Goal: Find specific page/section: Find specific page/section

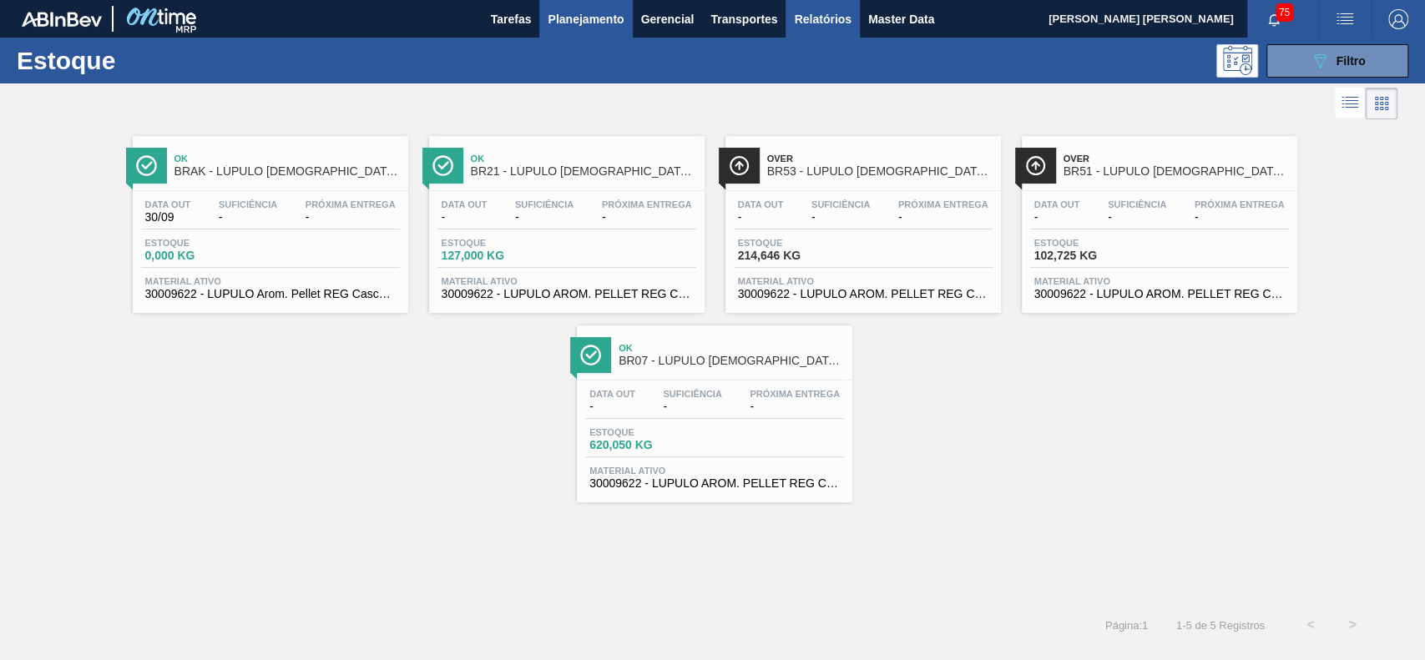
click at [849, 16] on span "Relatórios" at bounding box center [822, 19] width 57 height 20
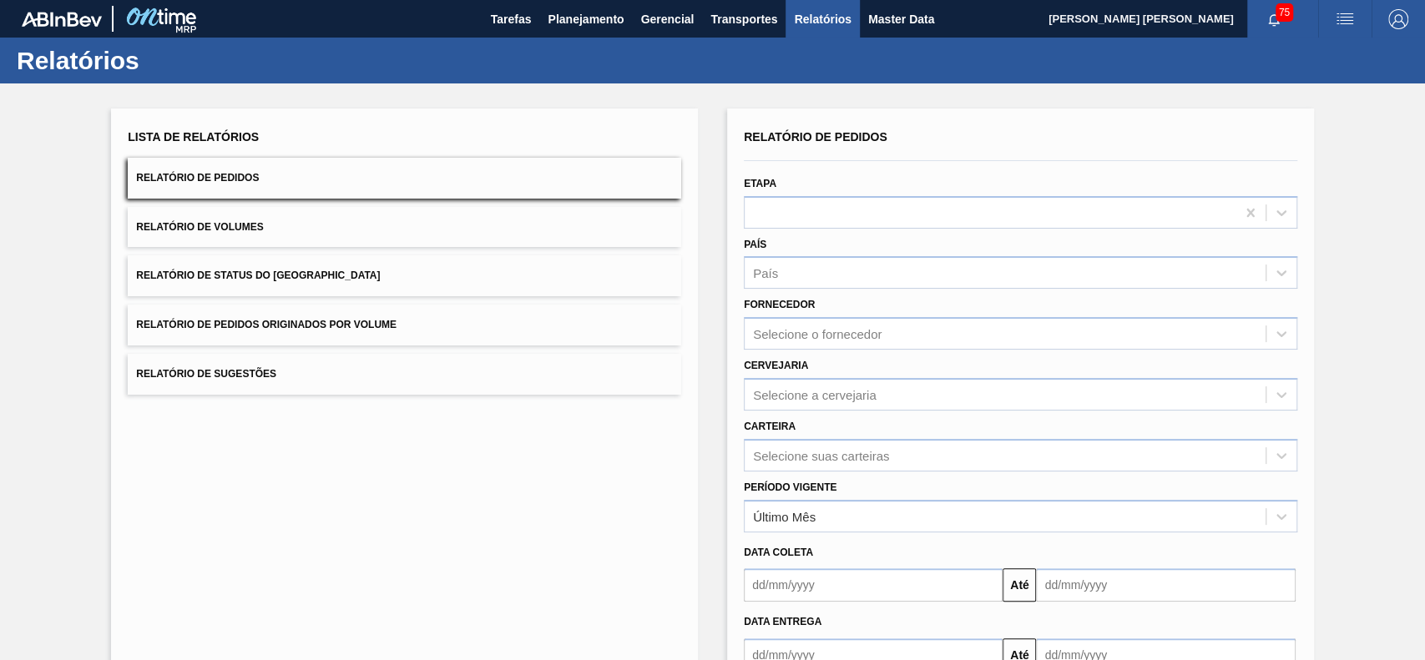
click at [361, 289] on button "Relatório de Status do [GEOGRAPHIC_DATA]" at bounding box center [404, 275] width 553 height 41
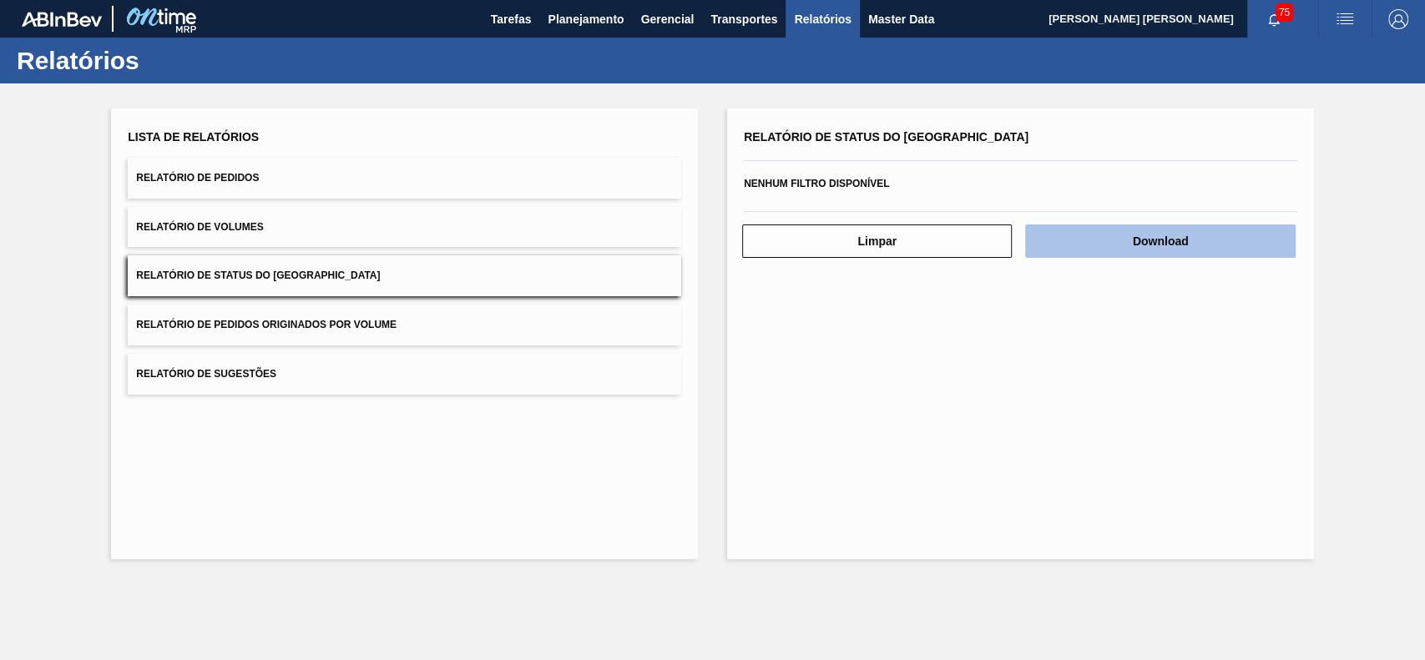
click at [1175, 248] on button "Download" at bounding box center [1160, 240] width 270 height 33
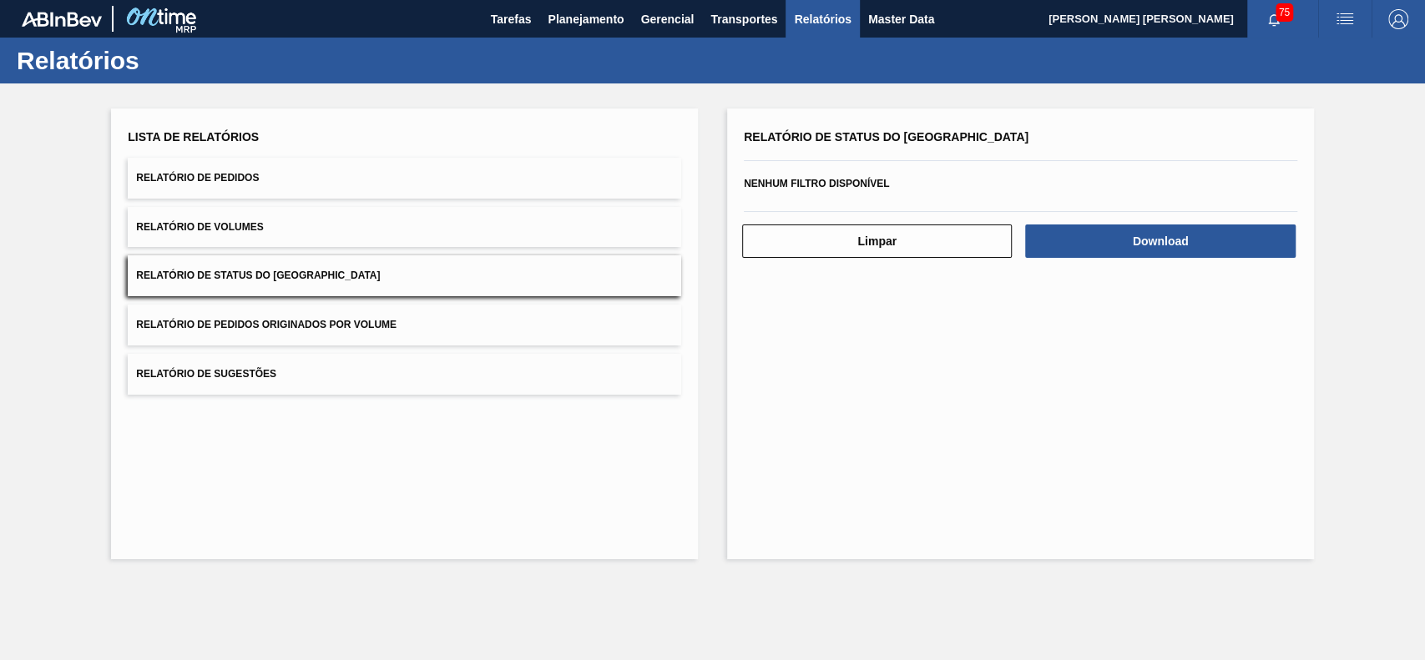
drag, startPoint x: 567, startPoint y: 14, endPoint x: 554, endPoint y: 52, distance: 39.9
click at [568, 15] on span "Planejamento" at bounding box center [585, 19] width 76 height 20
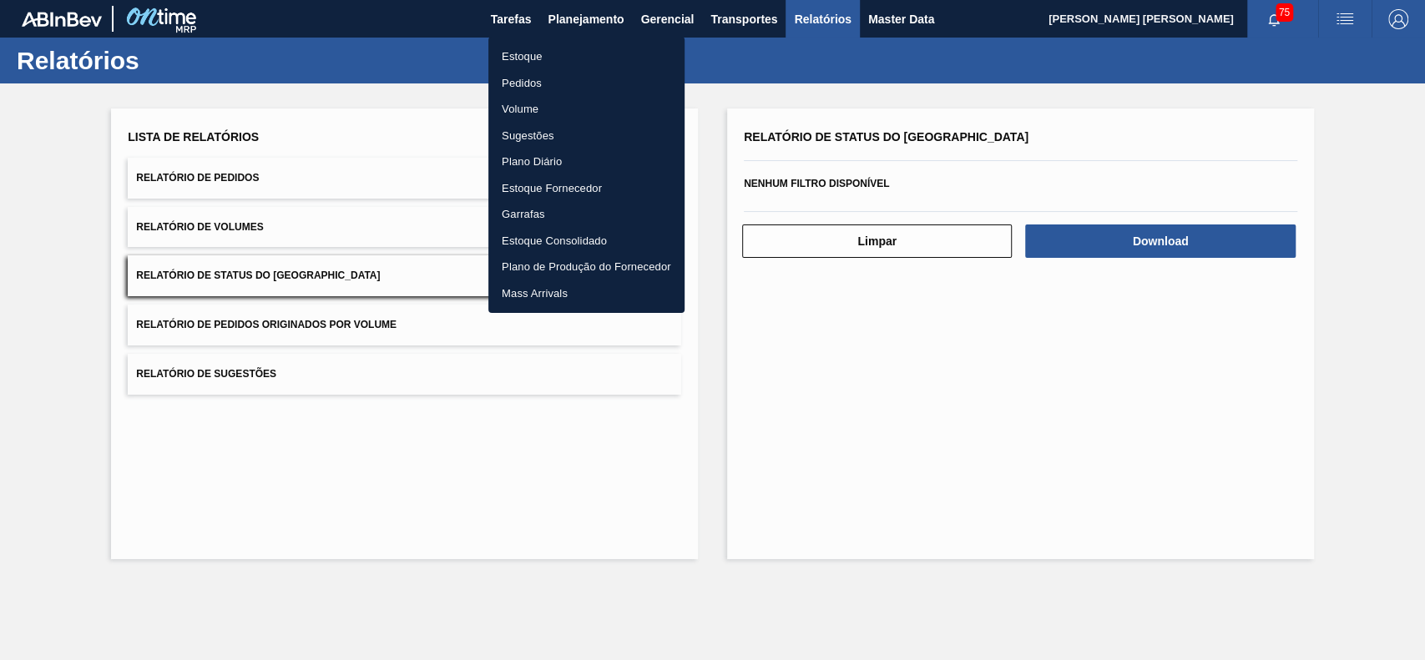
click at [543, 60] on li "Estoque" at bounding box center [586, 56] width 196 height 27
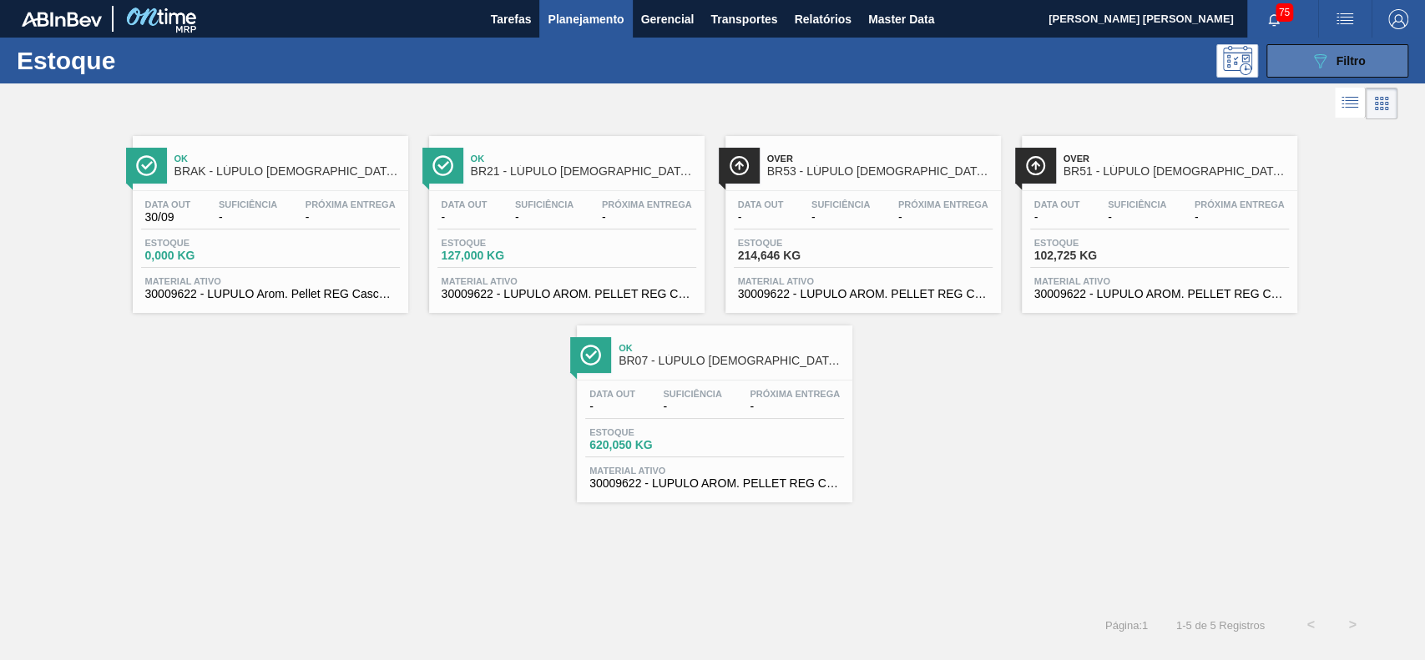
click at [1311, 69] on icon "089F7B8B-B2A5-4AFE-B5C0-19BA573D28AC" at bounding box center [1319, 61] width 20 height 20
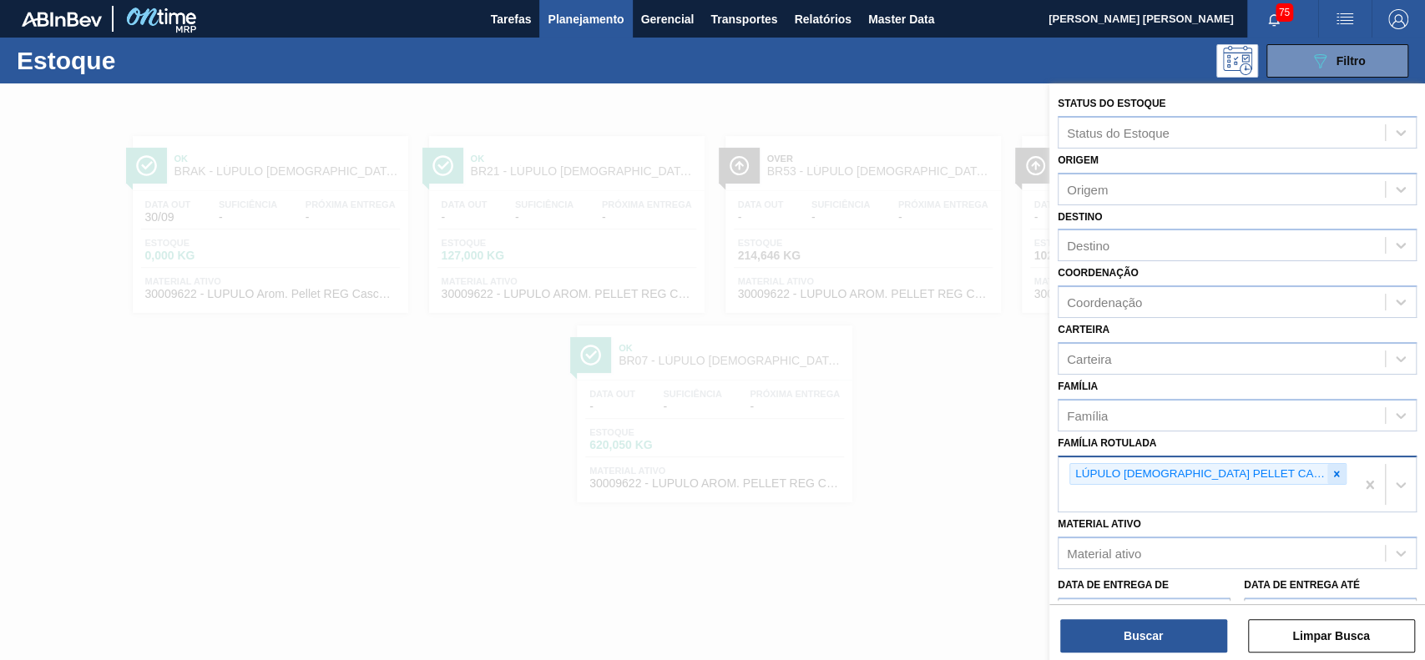
click at [1334, 471] on icon at bounding box center [1337, 474] width 6 height 6
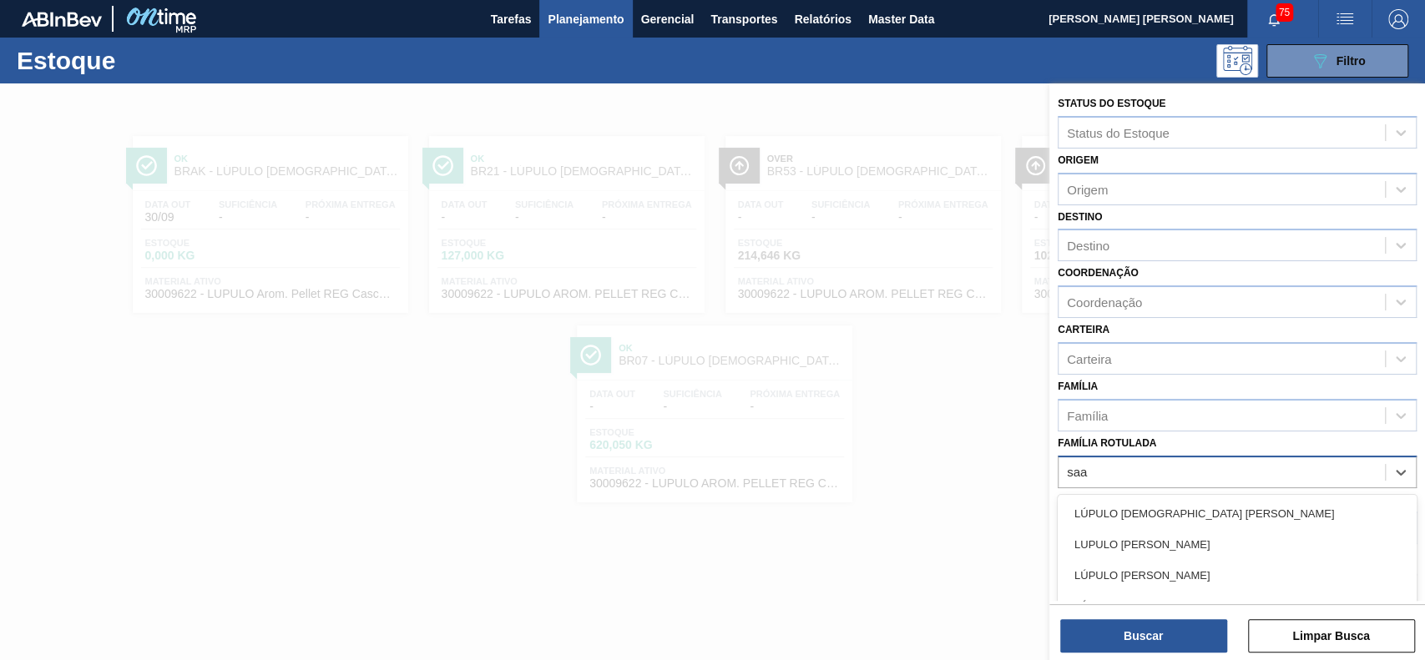
type Rotulada "saaz"
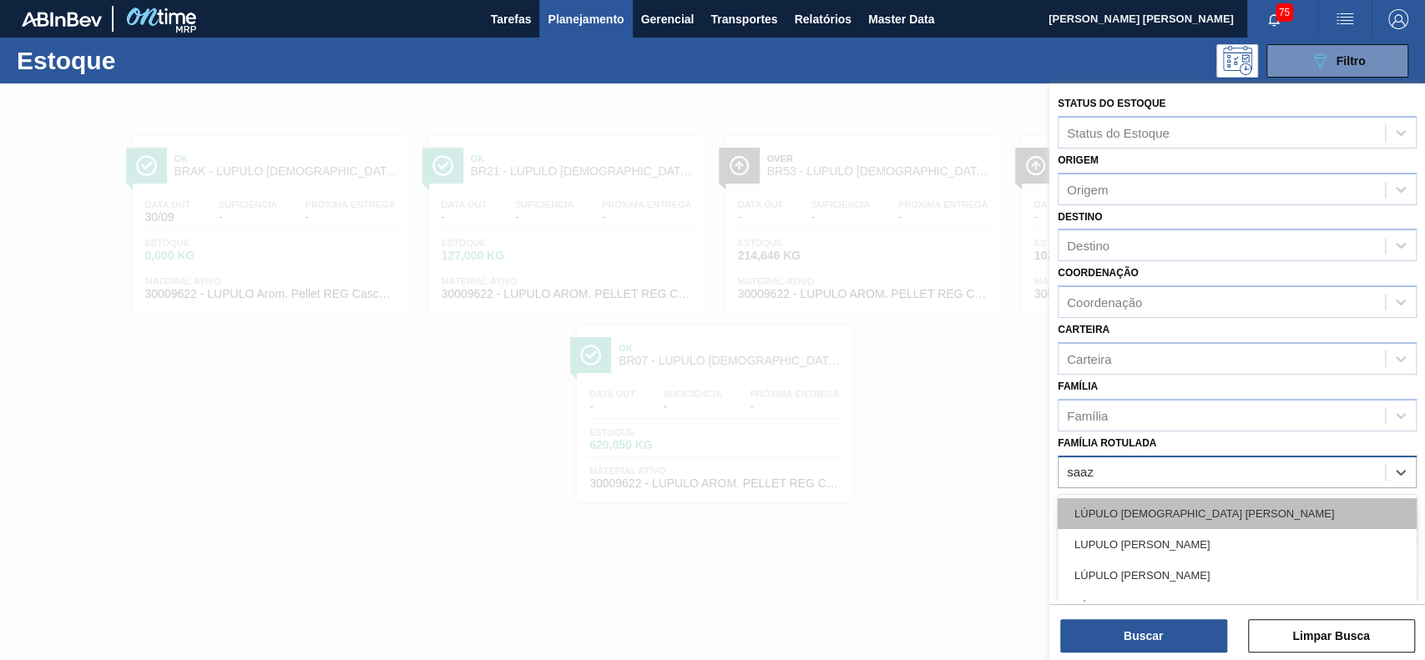
click at [1283, 509] on div "LÚPULO AROMÁTICO PELLET SAAZ" at bounding box center [1236, 513] width 359 height 31
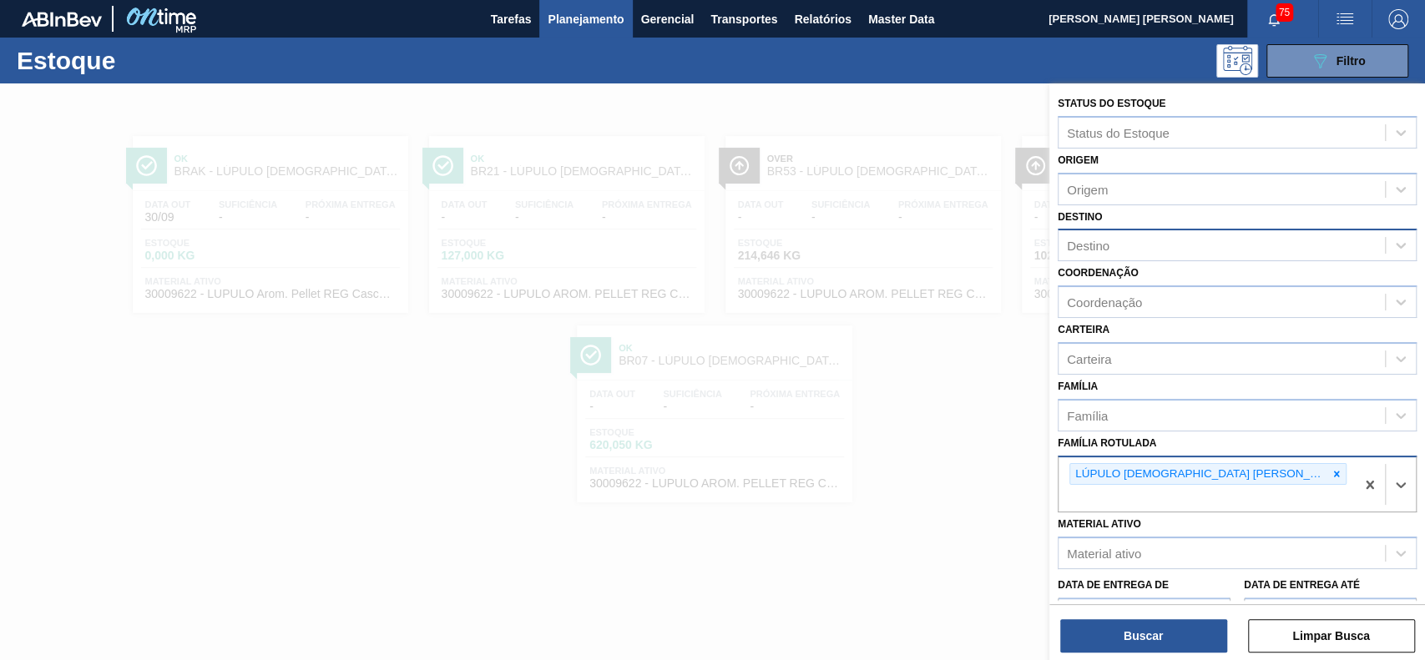
click at [1166, 243] on div "Destino" at bounding box center [1221, 246] width 326 height 24
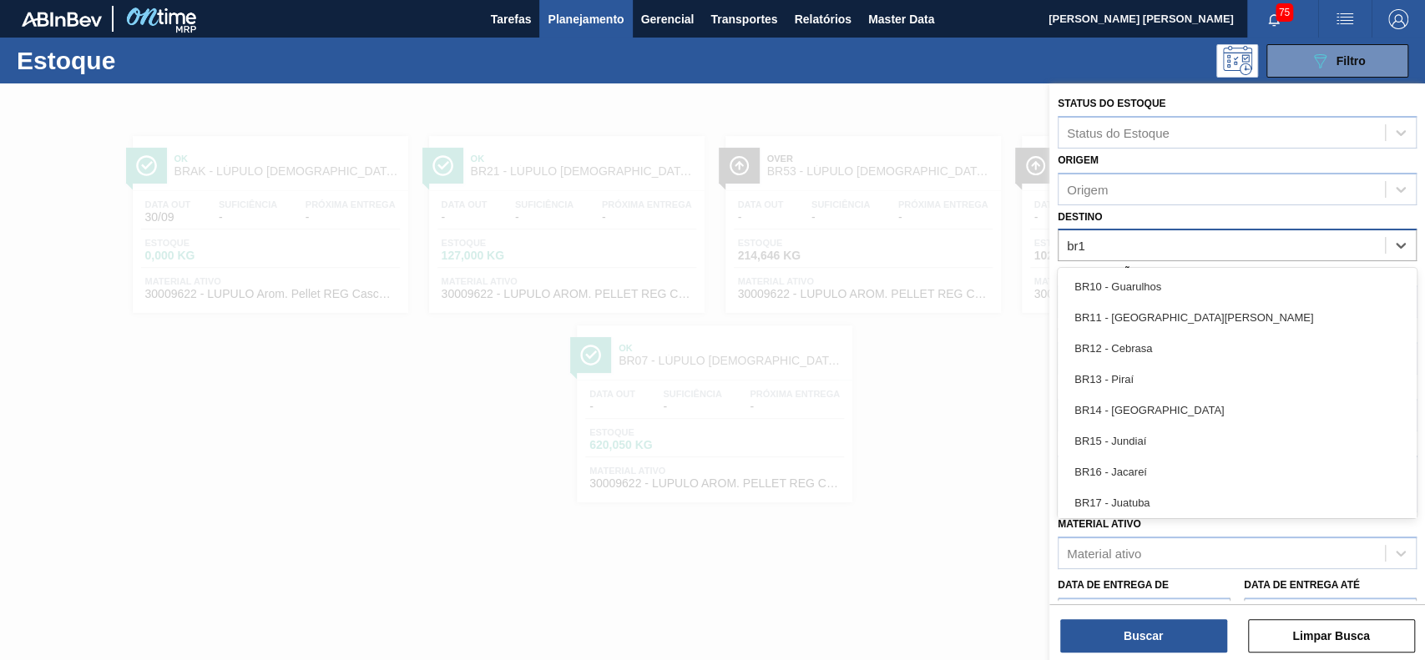
type input "br13"
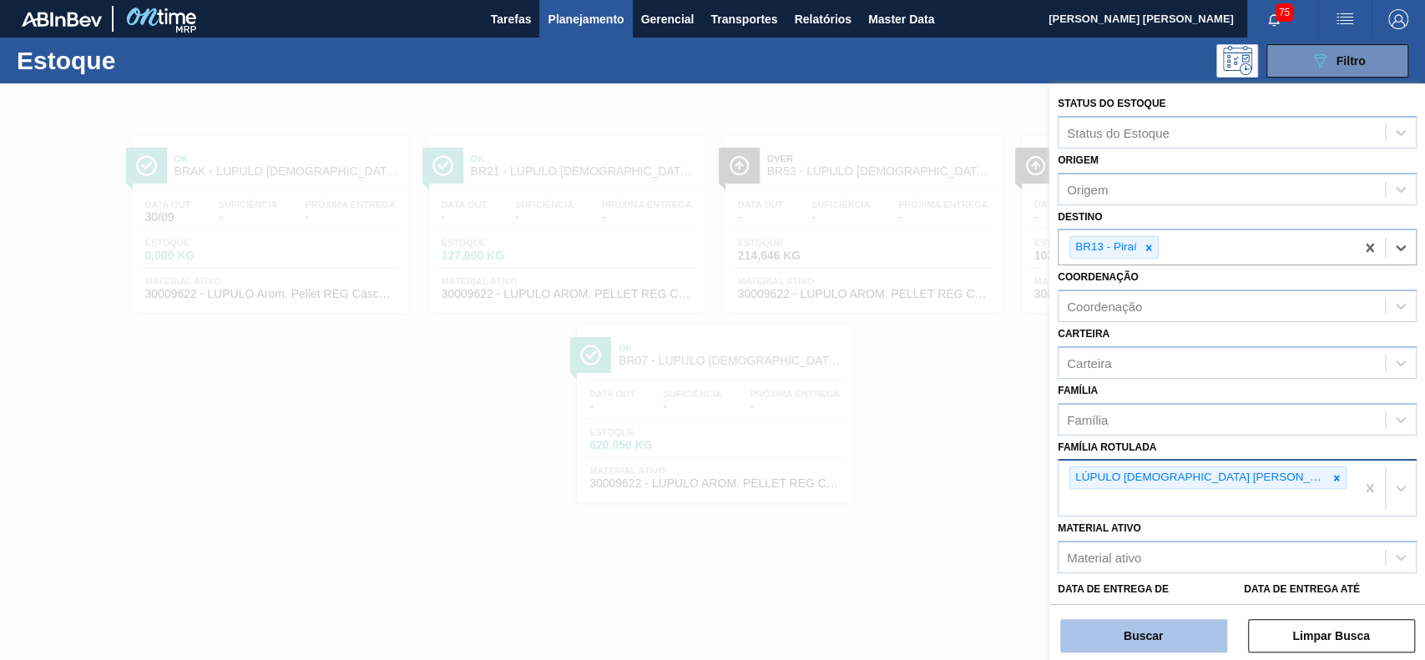
click at [1099, 641] on button "Buscar" at bounding box center [1143, 635] width 167 height 33
